Goal: Transaction & Acquisition: Purchase product/service

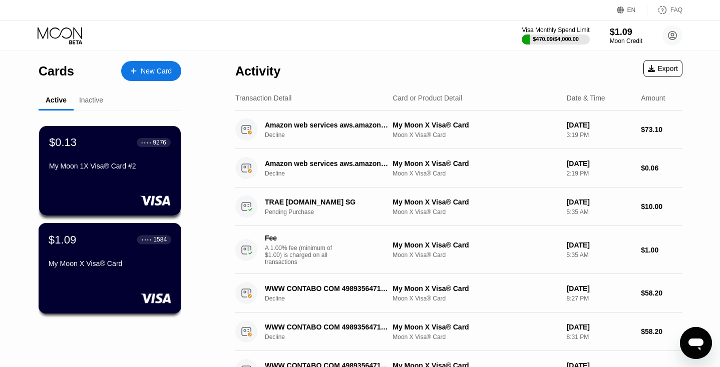
click at [92, 246] on div "$1.09 ● ● ● ● 1584" at bounding box center [110, 239] width 123 height 13
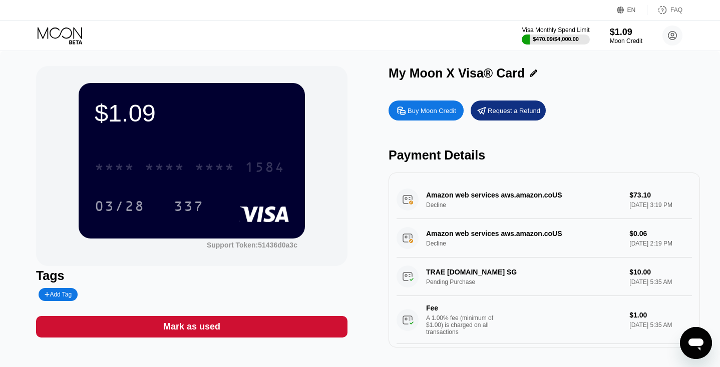
drag, startPoint x: 234, startPoint y: 173, endPoint x: 229, endPoint y: 236, distance: 63.2
click at [229, 235] on div "$1.09 * * * * * * * * * * * * 1584 03/28 337" at bounding box center [192, 160] width 226 height 155
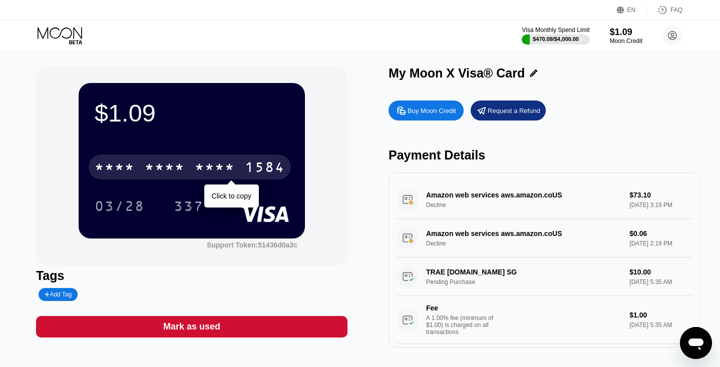
click at [266, 171] on div "1584" at bounding box center [265, 169] width 40 height 16
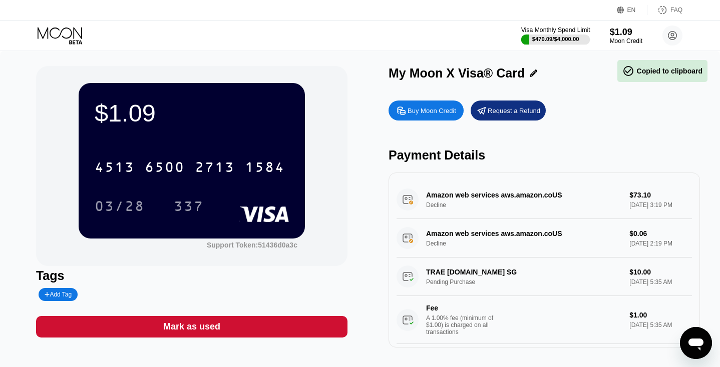
click at [553, 42] on div "$470.09 / $4,000.00" at bounding box center [555, 39] width 47 height 6
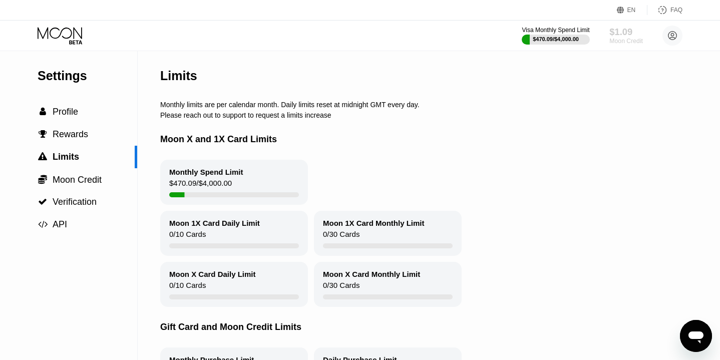
click at [629, 32] on div "$1.09" at bounding box center [626, 32] width 34 height 11
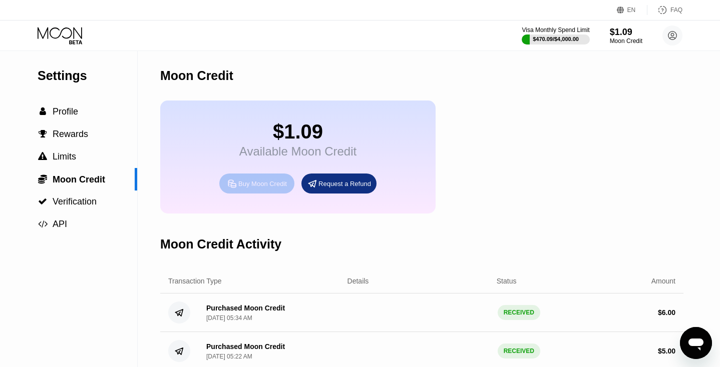
click at [279, 188] on div "Buy Moon Credit" at bounding box center [262, 184] width 49 height 9
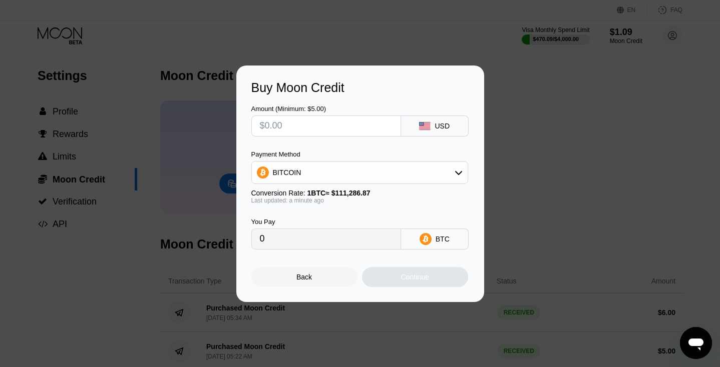
click at [358, 197] on span "1 BTC ≈ $111,286.87" at bounding box center [338, 193] width 63 height 8
click at [353, 175] on div "BITCOIN" at bounding box center [360, 173] width 216 height 20
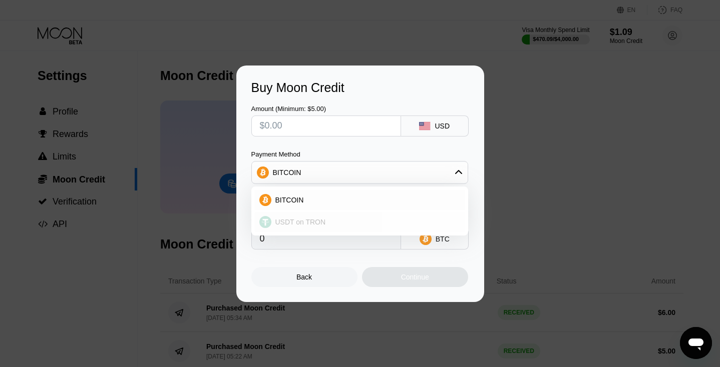
click at [338, 221] on div "USDT on TRON" at bounding box center [365, 222] width 189 height 8
type input "0.00"
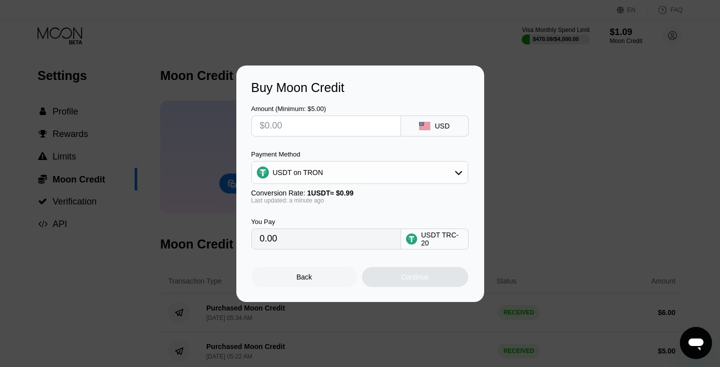
click at [333, 129] on input "text" at bounding box center [326, 126] width 133 height 20
type input "$4"
type input "4.04"
type input "0.00"
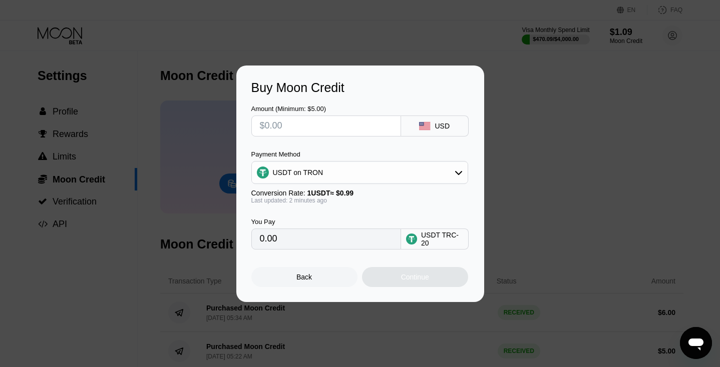
type input "$4"
type input "4.04"
type input "$40"
type input "40.40"
type input "$4"
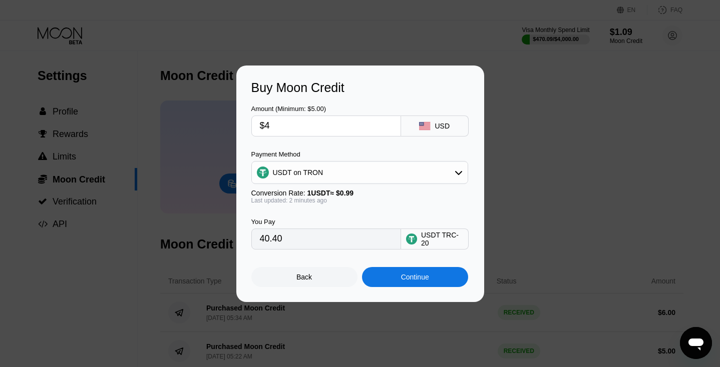
type input "4.04"
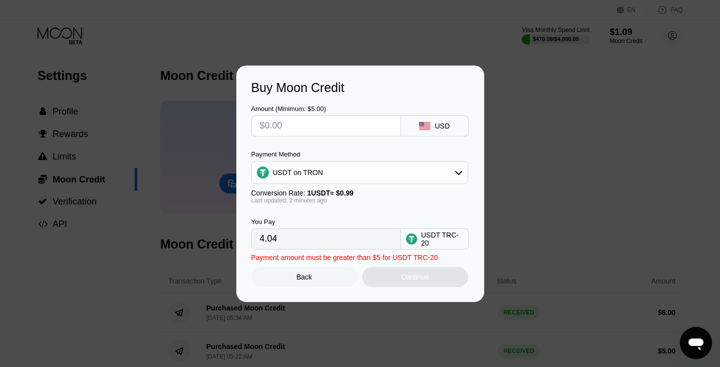
type input "0.00"
type input "$3"
type input "3.03"
type input "$39"
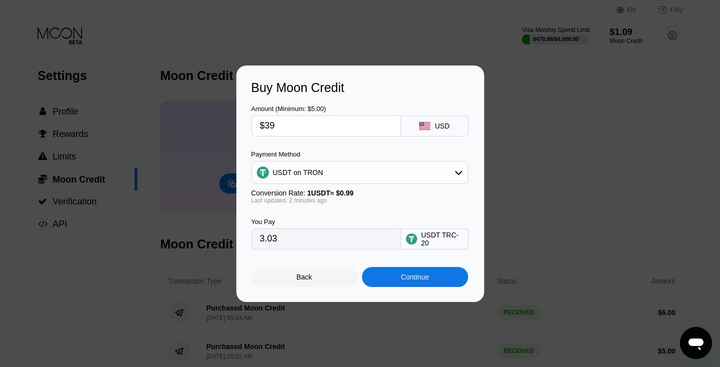
type input "39.39"
type input "$39.4"
type input "39.80"
type input "$39."
type input "39.39"
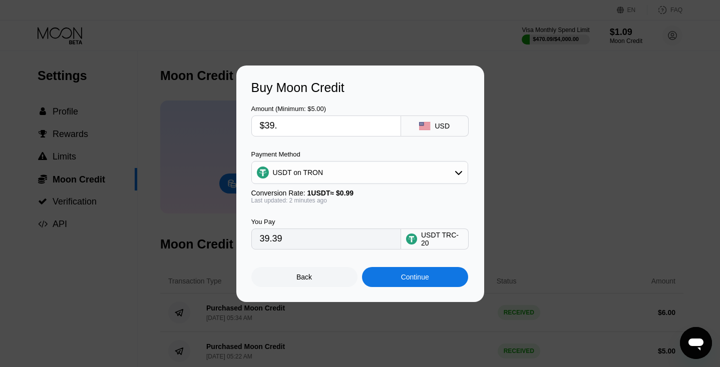
type input "$39.5"
type input "39.90"
type input "$39.5"
click at [413, 281] on div "Continue" at bounding box center [415, 277] width 28 height 8
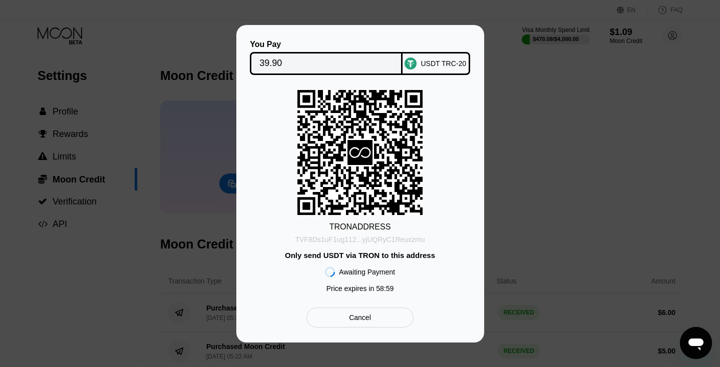
click at [375, 243] on div "TVF8Ds1uF1ug112...yjUQRyC1Reuxzmu" at bounding box center [360, 240] width 130 height 8
click at [391, 316] on div "Cancel" at bounding box center [359, 318] width 107 height 20
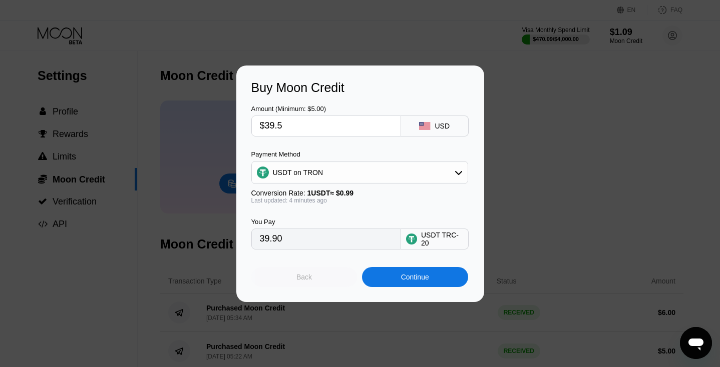
click at [316, 281] on div "Back" at bounding box center [304, 277] width 106 height 20
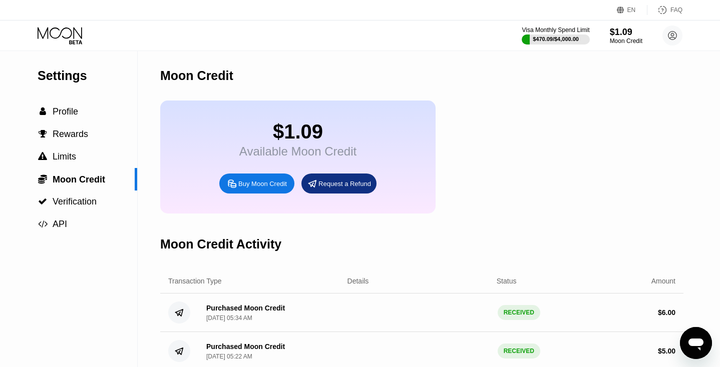
click at [67, 45] on div "Visa Monthly Spend Limit $470.09 / $4,000.00 $1.09 Moon Credit shy.ceo@yandex.c…" at bounding box center [360, 36] width 720 height 30
click at [60, 34] on icon at bounding box center [60, 33] width 45 height 12
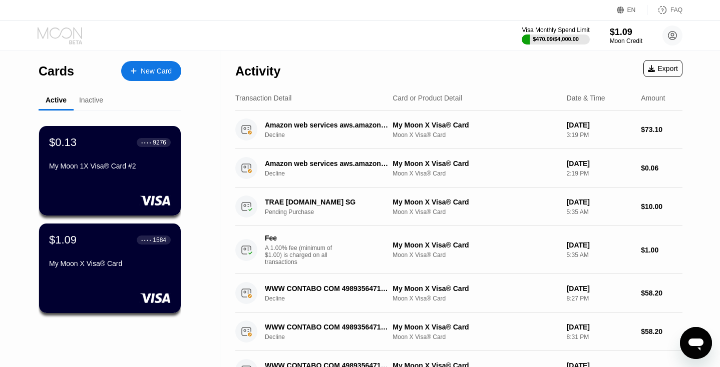
click at [60, 35] on icon at bounding box center [60, 33] width 45 height 12
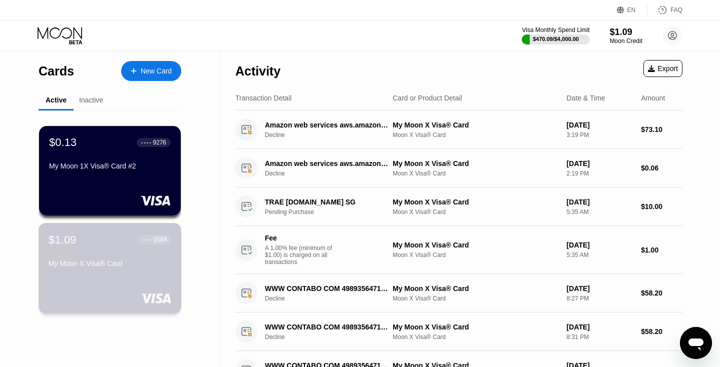
click at [96, 265] on div "My Moon X Visa® Card" at bounding box center [110, 264] width 123 height 8
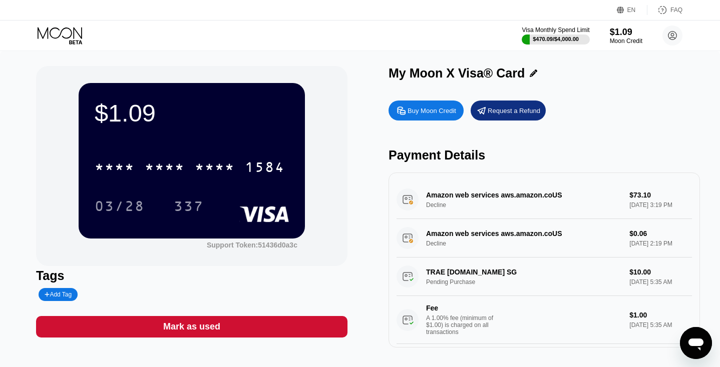
click at [44, 1] on div "EN Language Select an item Save FAQ" at bounding box center [360, 10] width 720 height 21
click at [443, 115] on div "Buy Moon Credit" at bounding box center [431, 111] width 49 height 9
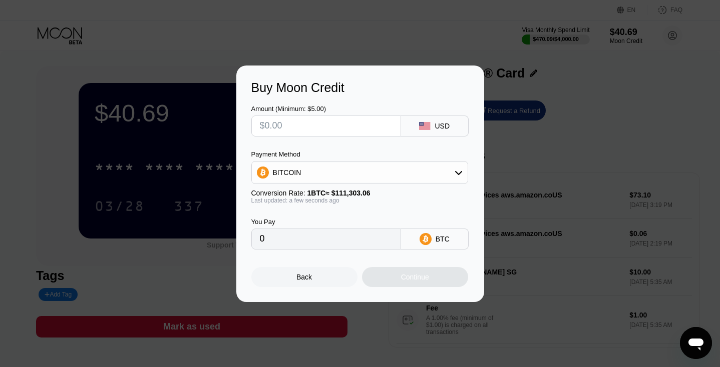
click at [362, 122] on input "text" at bounding box center [326, 126] width 133 height 20
type input "$3"
type input "0.00002696"
type input "$33"
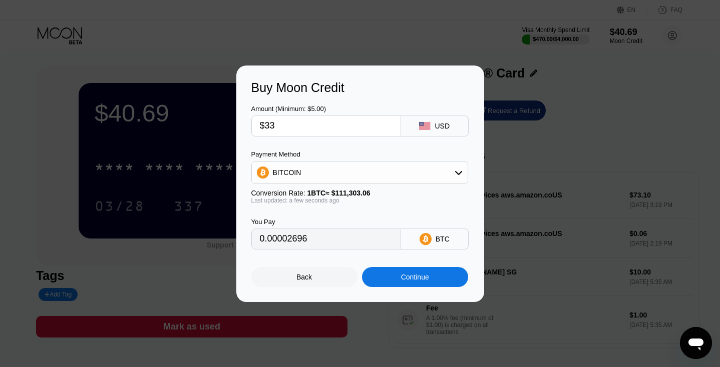
type input "0.00029649"
type input "$33"
click at [402, 182] on div "BITCOIN" at bounding box center [360, 173] width 216 height 20
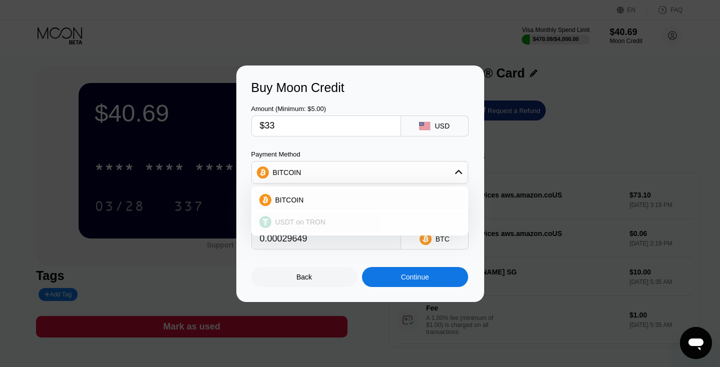
click at [394, 219] on div "USDT on TRON" at bounding box center [365, 222] width 189 height 8
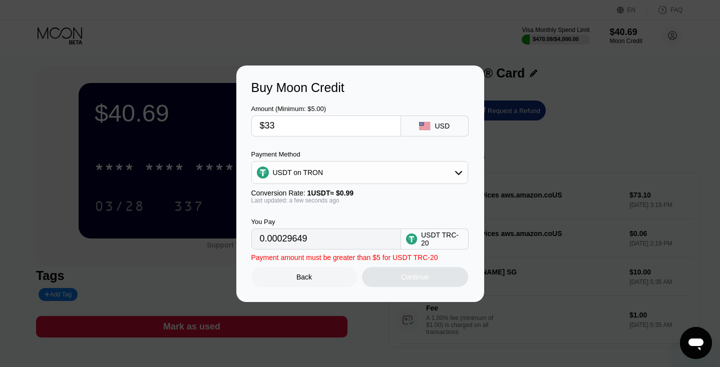
type input "33.33"
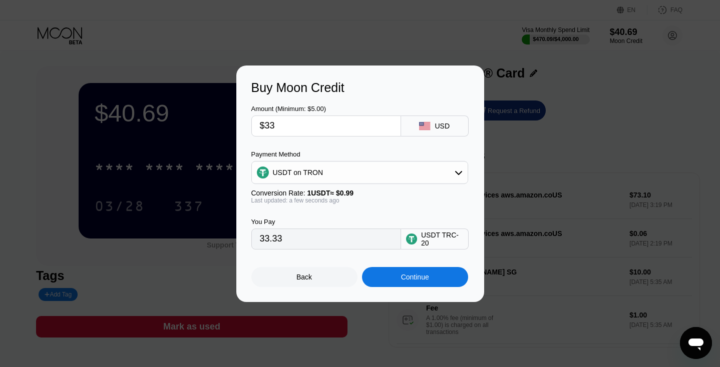
click at [425, 281] on div "Continue" at bounding box center [415, 277] width 28 height 8
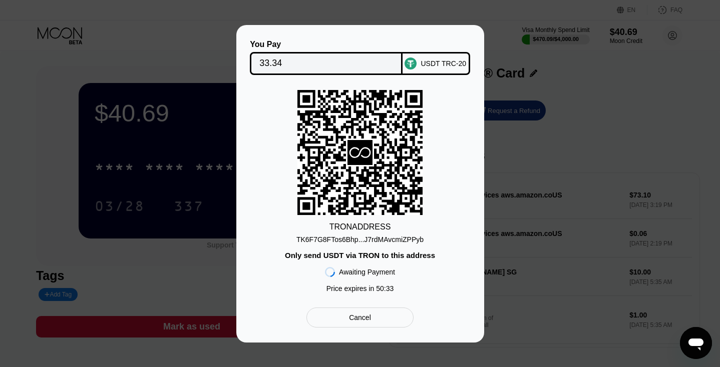
click at [566, 177] on div "You Pay 33.34 USDT TRC-20 TRON ADDRESS TK6F7G8FTos6Bhp...J7rdMAvcmiZPPyb Only s…" at bounding box center [360, 184] width 720 height 318
click at [375, 314] on div "Cancel" at bounding box center [359, 318] width 107 height 20
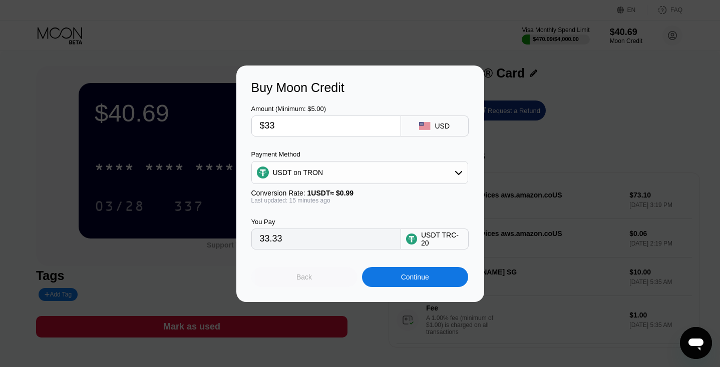
click at [313, 287] on div "Back" at bounding box center [304, 277] width 106 height 20
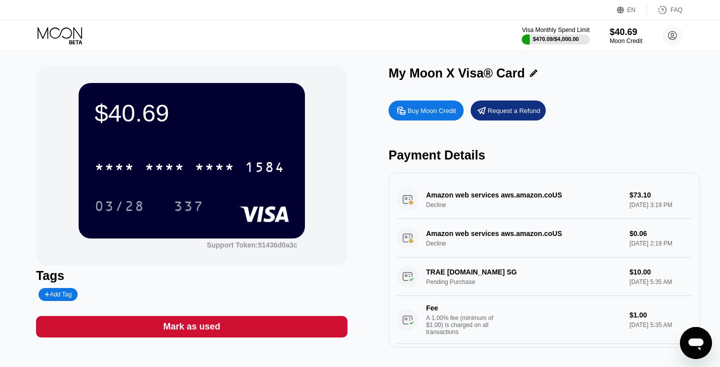
click at [61, 37] on icon at bounding box center [61, 36] width 47 height 18
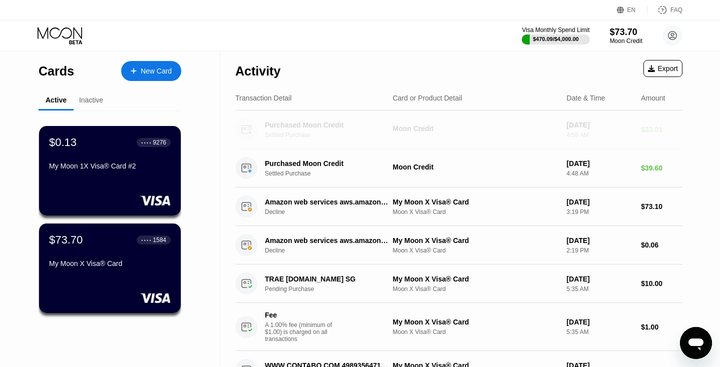
drag, startPoint x: 566, startPoint y: 114, endPoint x: 569, endPoint y: 143, distance: 28.7
click at [569, 143] on div "Purchased Moon Credit Settled Purchase Moon Credit Aug 22, 2025 4:58 AM $33.01" at bounding box center [458, 130] width 447 height 39
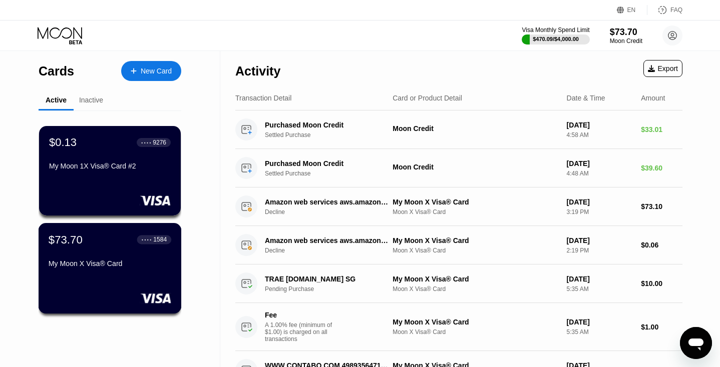
click at [158, 257] on div "$73.70 ● ● ● ● 1584 My Moon X Visa® Card" at bounding box center [110, 252] width 123 height 39
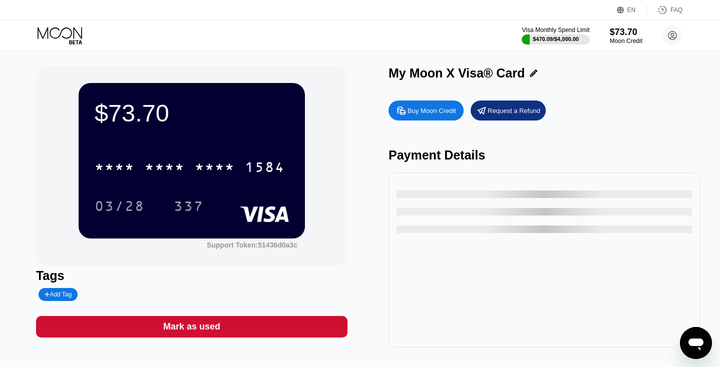
click at [206, 150] on div "* * * * * * * * * * * * 1584" at bounding box center [192, 164] width 194 height 34
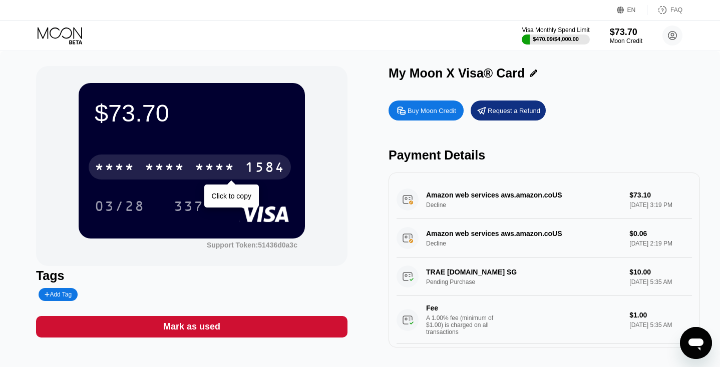
click at [205, 166] on div "* * * *" at bounding box center [215, 169] width 40 height 16
click at [200, 177] on div "2713" at bounding box center [215, 169] width 40 height 16
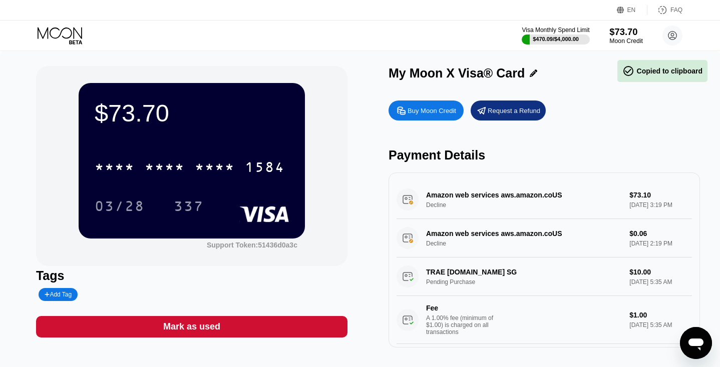
click at [631, 35] on div "$73.70" at bounding box center [626, 32] width 34 height 11
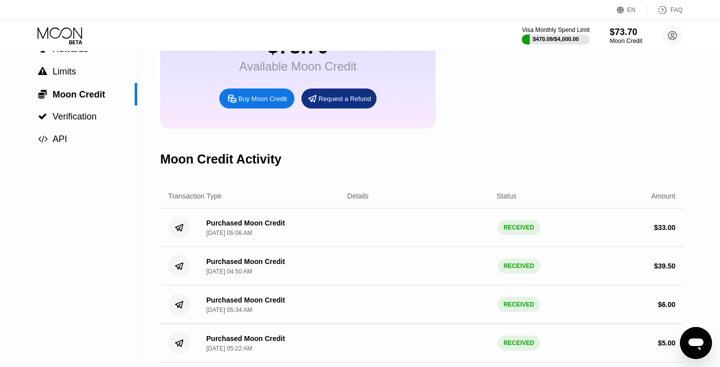
scroll to position [88, 0]
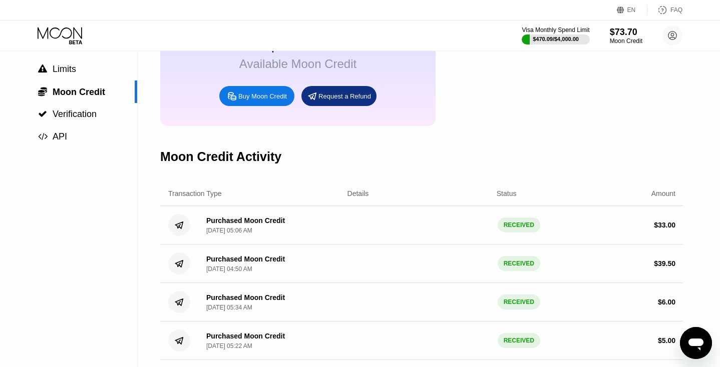
click at [281, 101] on div "Buy Moon Credit" at bounding box center [262, 96] width 49 height 9
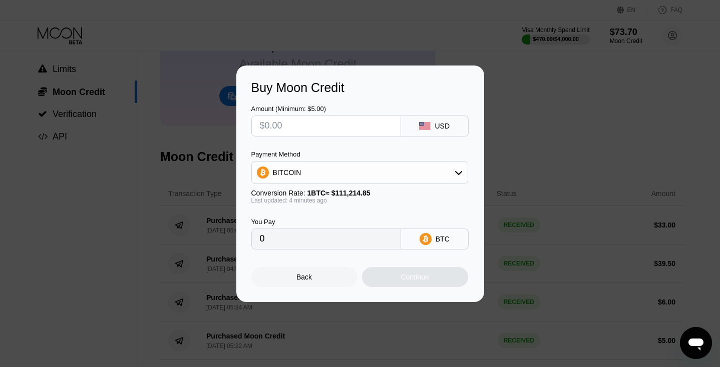
click at [315, 168] on div "BITCOIN" at bounding box center [360, 173] width 216 height 20
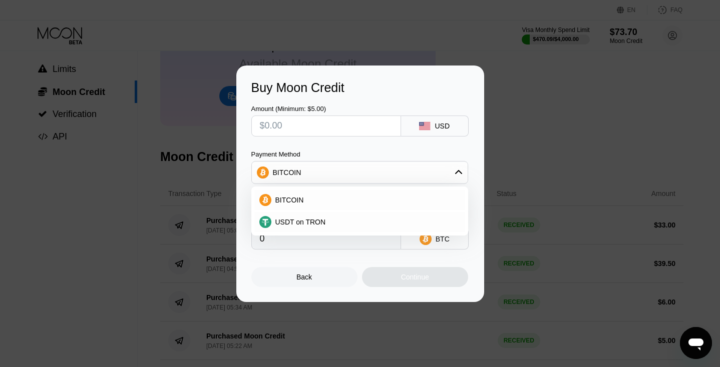
click at [158, 152] on div "Buy Moon Credit Amount (Minimum: $5.00) USD Payment Method BITCOIN BITCOIN USDT…" at bounding box center [360, 184] width 720 height 237
click at [302, 223] on span "USDT on TRON" at bounding box center [300, 222] width 51 height 8
type input "0.00"
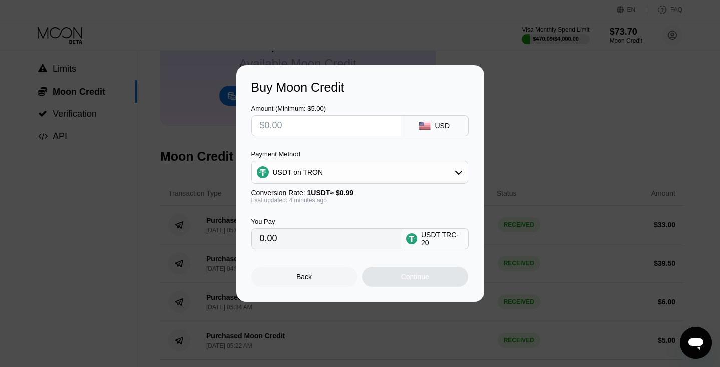
click at [315, 274] on div "Back" at bounding box center [304, 277] width 106 height 20
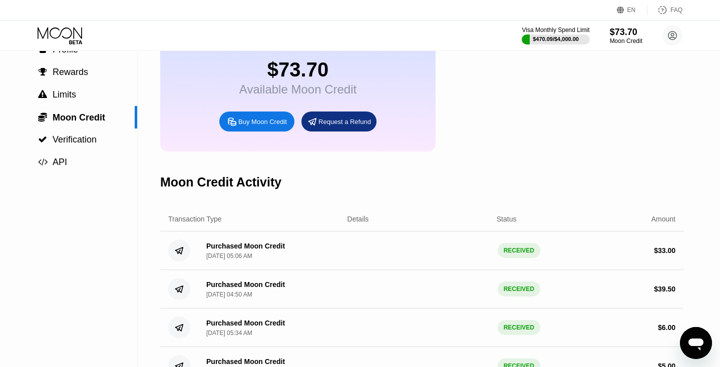
scroll to position [0, 0]
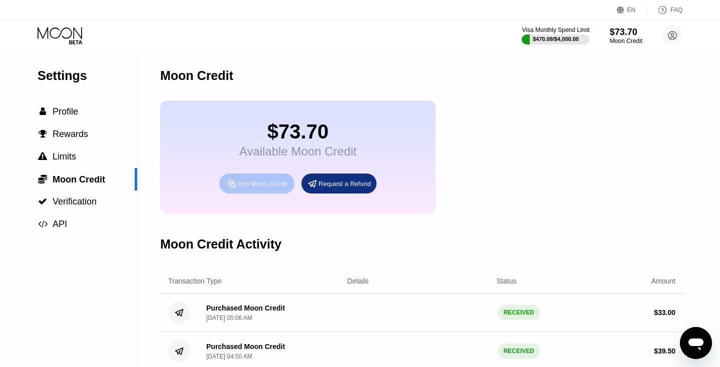
click at [279, 187] on div "Buy Moon Credit" at bounding box center [262, 184] width 49 height 9
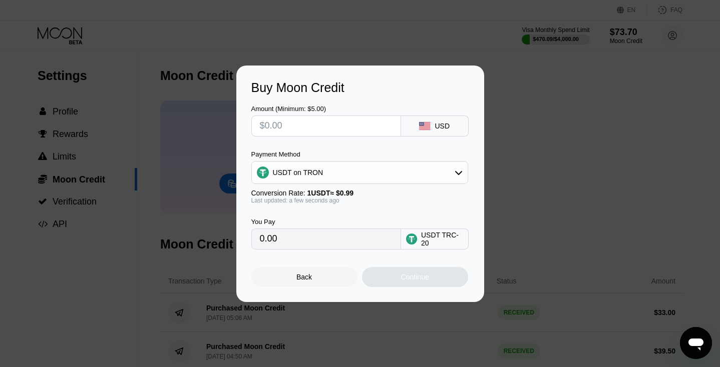
click at [319, 129] on input "text" at bounding box center [326, 126] width 133 height 20
type input "$5"
type input "5.05"
type input "$5"
click at [401, 281] on div "Continue" at bounding box center [415, 277] width 28 height 8
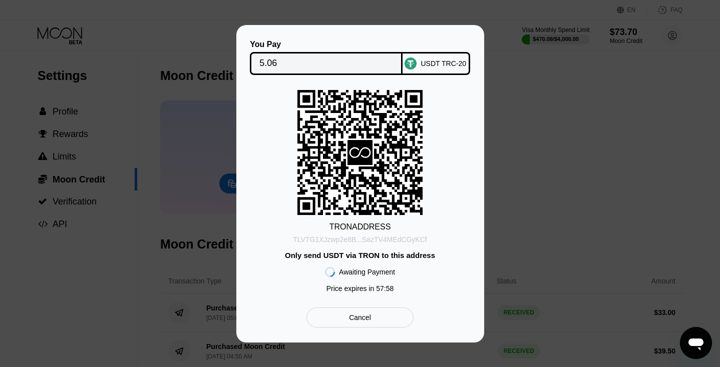
click at [407, 237] on div "TLVTG1XJzwp2e8B...SazTV4MEdCGyKCf" at bounding box center [360, 240] width 134 height 8
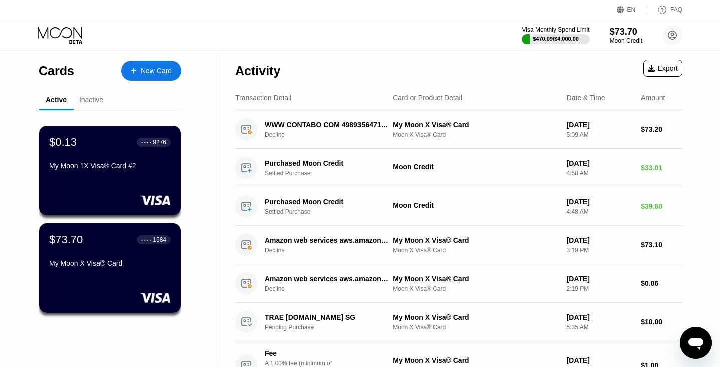
click at [200, 217] on div "Cards New Card Active Inactive $0.13 ● ● ● ● 9276 My Moon 1X Visa® Card #2 $73.…" at bounding box center [110, 363] width 220 height 625
click at [67, 36] on icon at bounding box center [61, 36] width 47 height 18
click at [614, 37] on div "$73.70" at bounding box center [626, 32] width 34 height 11
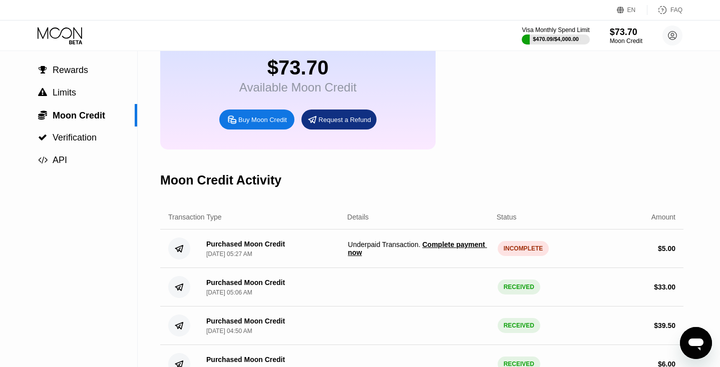
scroll to position [86, 0]
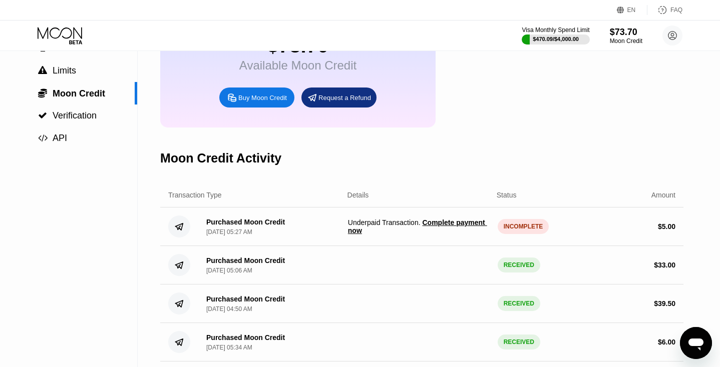
click at [437, 235] on span "Complete payment now" at bounding box center [417, 227] width 139 height 16
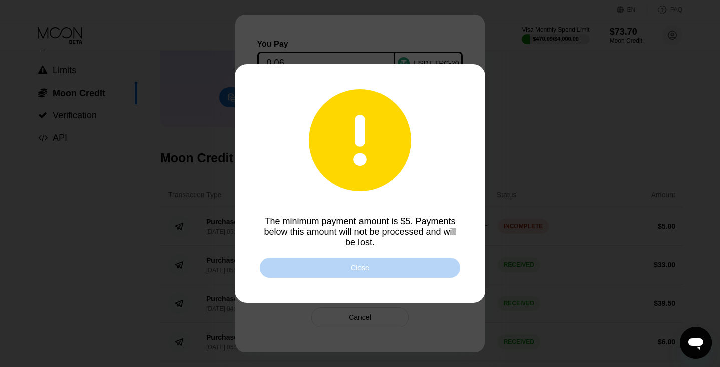
click at [414, 267] on div "Close" at bounding box center [360, 268] width 200 height 20
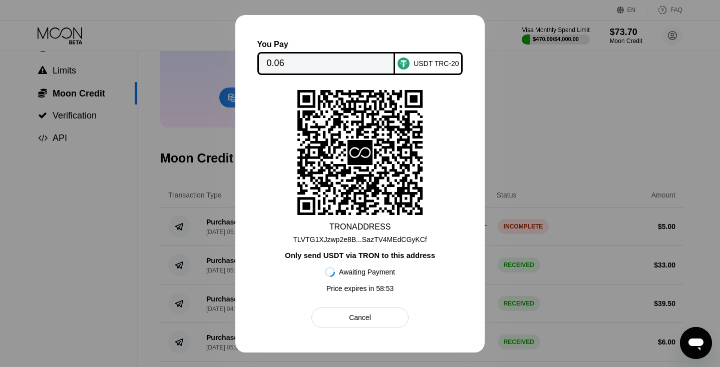
click at [386, 312] on div "Cancel" at bounding box center [359, 318] width 97 height 20
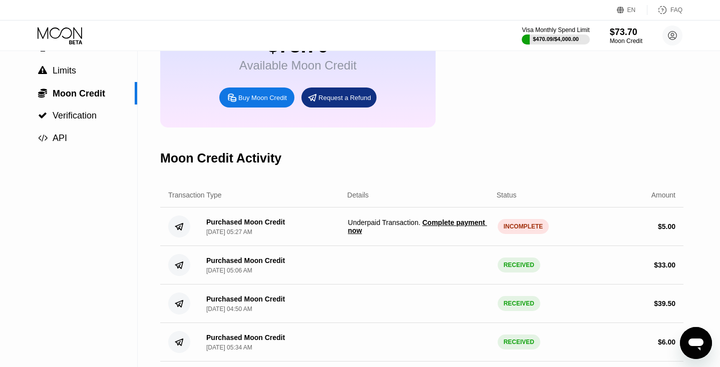
click at [360, 235] on span "Complete payment now" at bounding box center [417, 227] width 139 height 16
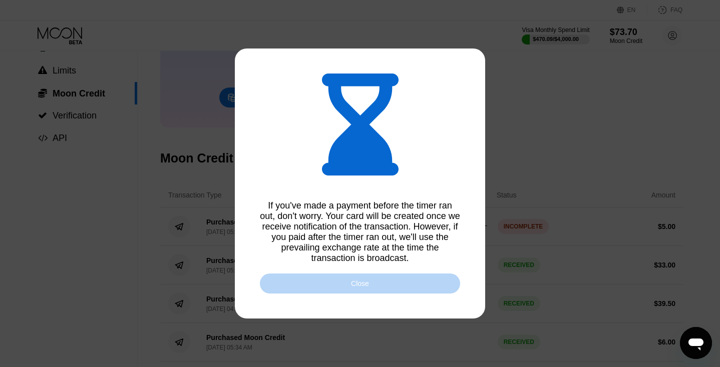
click at [363, 285] on div "Close" at bounding box center [360, 284] width 18 height 8
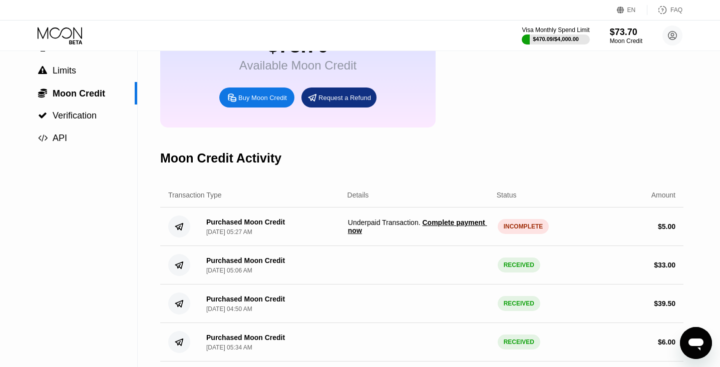
click at [450, 235] on span "Complete payment now" at bounding box center [417, 227] width 139 height 16
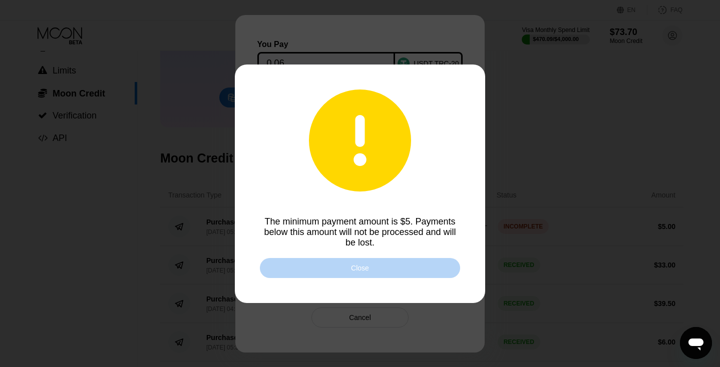
click at [438, 265] on div "Close" at bounding box center [360, 268] width 200 height 20
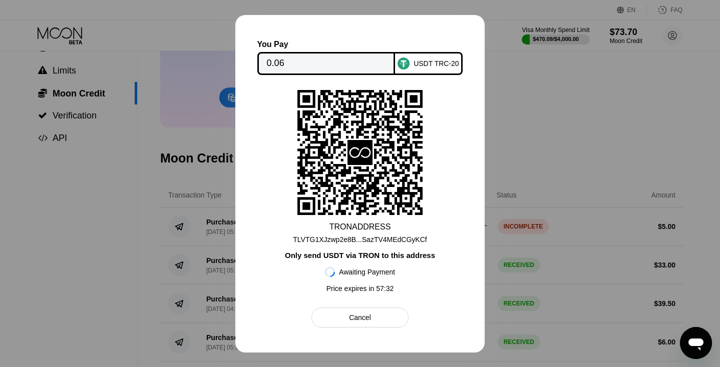
click at [389, 242] on div "TLVTG1XJzwp2e8B...SazTV4MEdCGyKCf" at bounding box center [360, 240] width 134 height 8
click at [536, 192] on div at bounding box center [360, 183] width 720 height 367
click at [531, 151] on div at bounding box center [360, 183] width 720 height 367
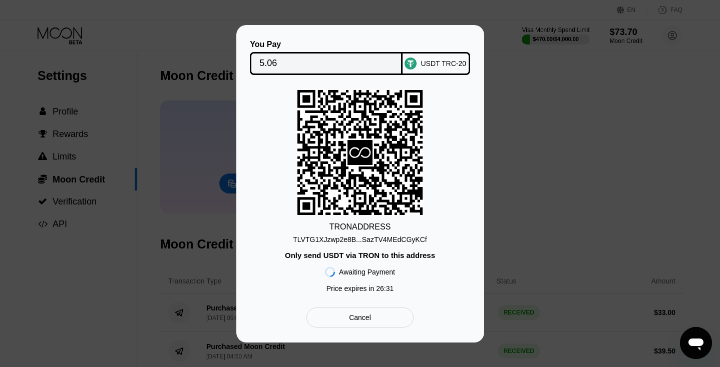
click at [369, 321] on div "Cancel" at bounding box center [360, 317] width 22 height 9
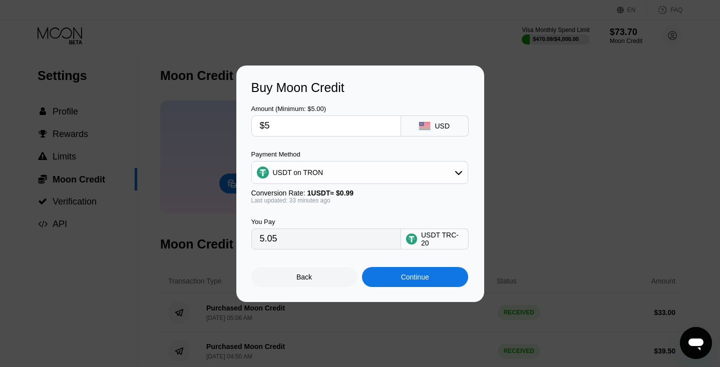
click at [316, 279] on div "Back" at bounding box center [304, 277] width 106 height 20
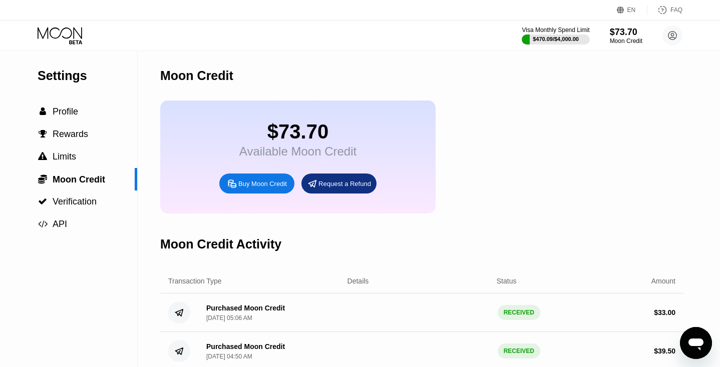
click at [61, 32] on icon at bounding box center [60, 33] width 45 height 12
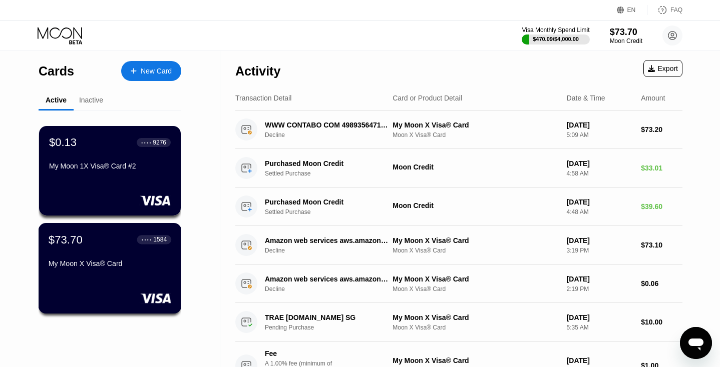
click at [133, 258] on div "$73.70 ● ● ● ● 1584 My Moon X Visa® Card" at bounding box center [110, 252] width 123 height 39
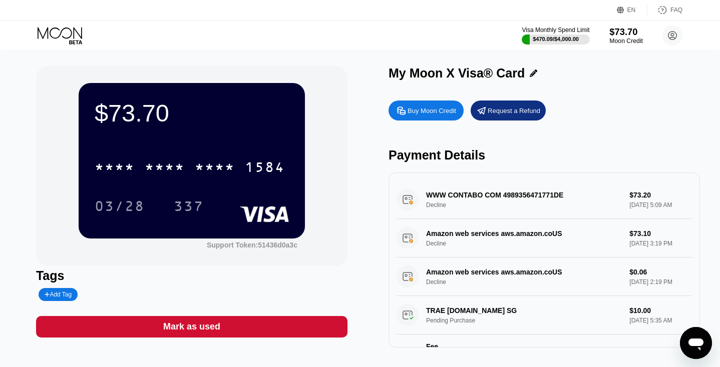
click at [626, 39] on div "Moon Credit" at bounding box center [626, 41] width 34 height 7
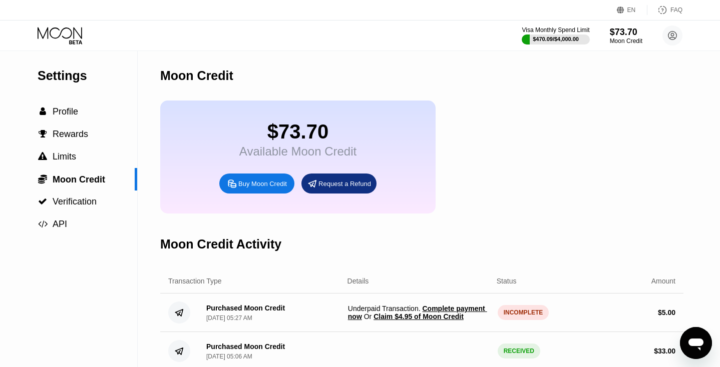
click at [400, 321] on span "Claim $4.95 of Moon Credit" at bounding box center [418, 317] width 90 height 8
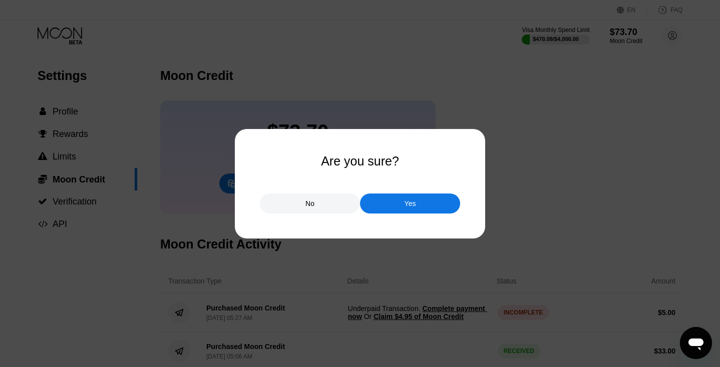
click at [392, 203] on div "Yes" at bounding box center [410, 204] width 100 height 20
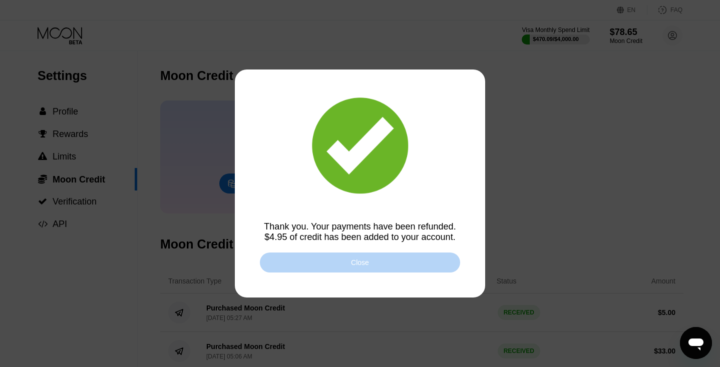
click at [385, 263] on div "Close" at bounding box center [360, 263] width 200 height 20
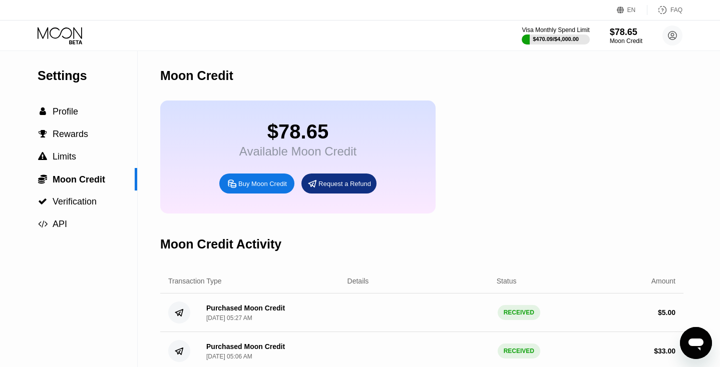
click at [67, 32] on icon at bounding box center [61, 36] width 47 height 18
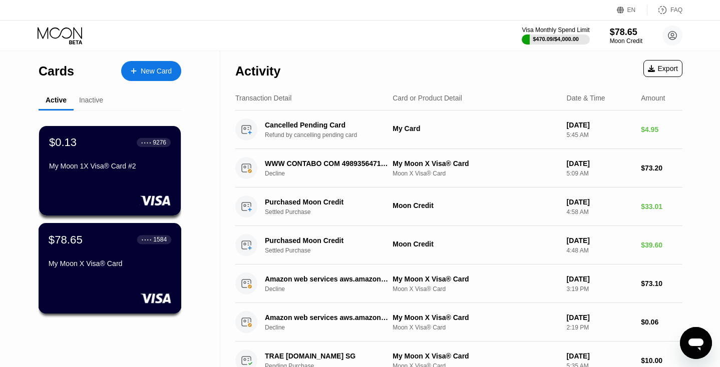
click at [111, 240] on div "$78.65 ● ● ● ● 1584" at bounding box center [110, 239] width 123 height 13
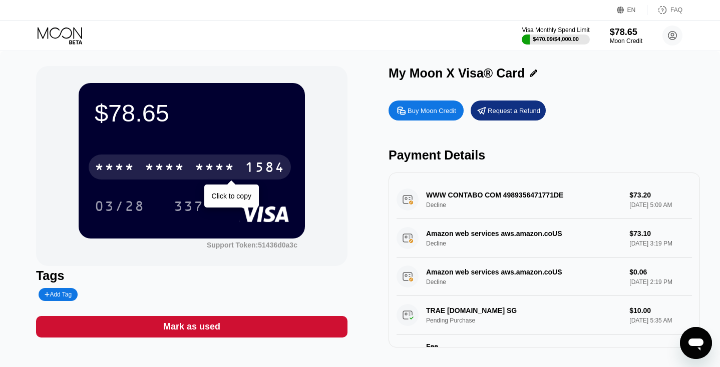
click at [252, 163] on div "1584" at bounding box center [265, 169] width 40 height 16
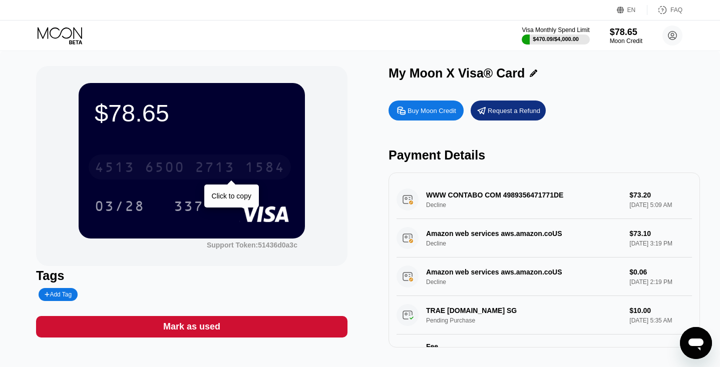
click at [170, 173] on div "6500" at bounding box center [165, 169] width 40 height 16
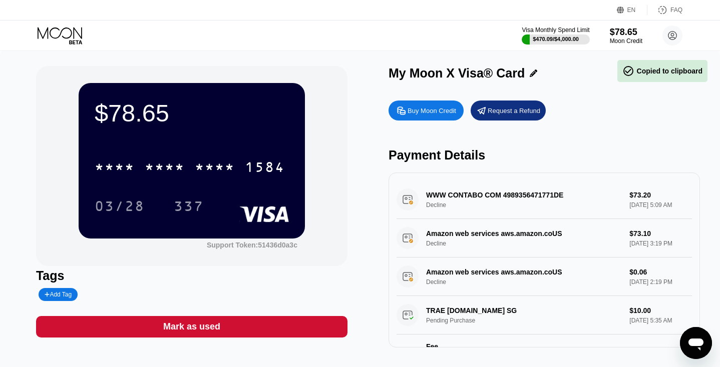
click at [158, 188] on div "* * * * * * * * * * * * 1584 03/28 337" at bounding box center [192, 176] width 194 height 59
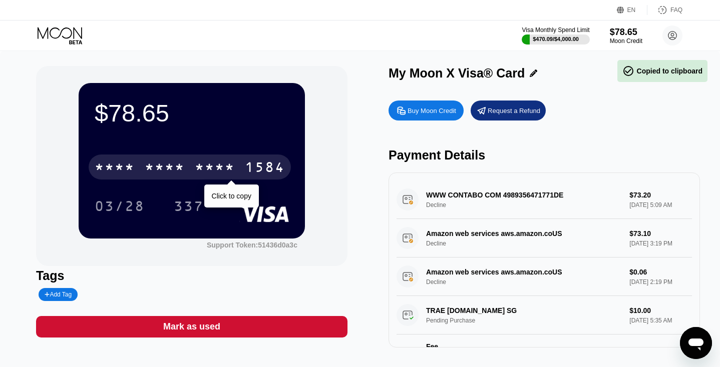
click at [158, 180] on div "* * * * * * * * * * * * 1584" at bounding box center [190, 167] width 202 height 25
click at [158, 180] on div "[CREDIT_CARD_NUMBER]" at bounding box center [190, 167] width 202 height 25
click at [158, 180] on div "* * * * * * * * * * * * 1584" at bounding box center [190, 167] width 202 height 25
